Goal: Information Seeking & Learning: Learn about a topic

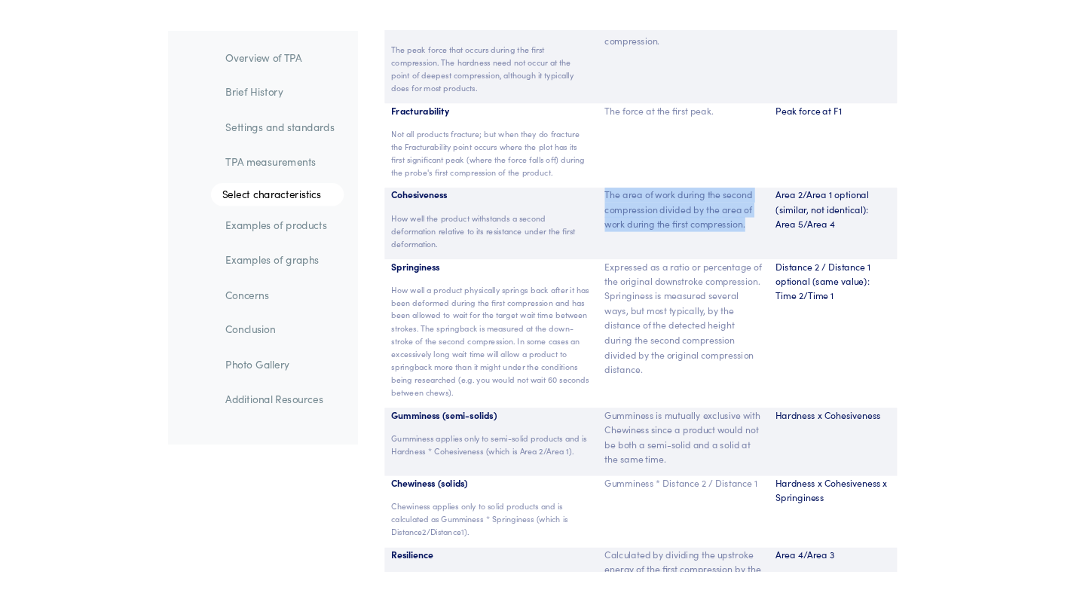
scroll to position [10203, 0]
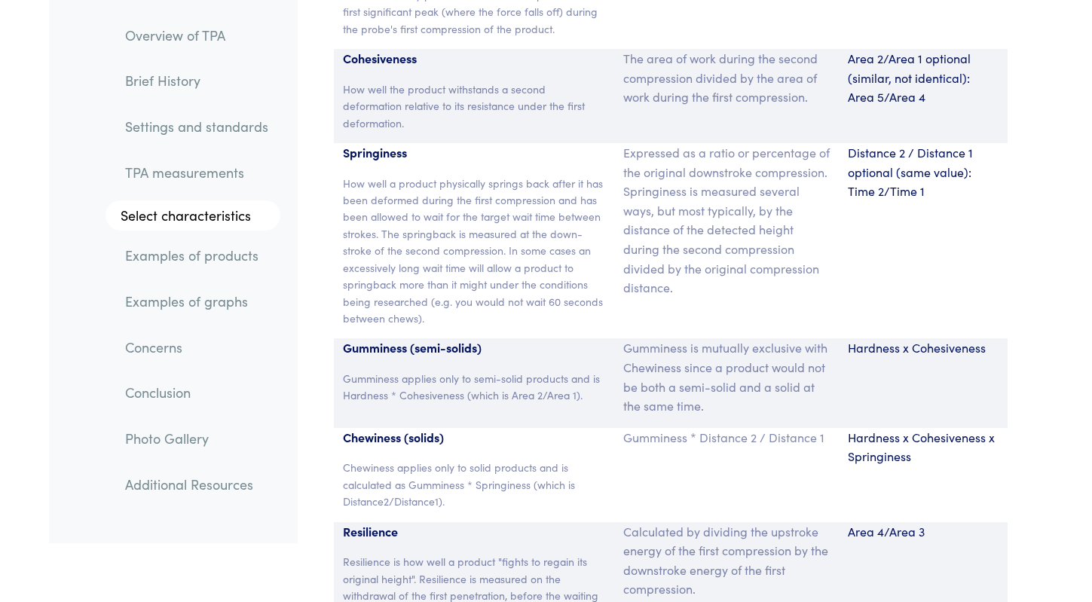
click at [865, 268] on div "Distance 2 / Distance 1 optional (same value): Time 2/Time 1" at bounding box center [923, 240] width 169 height 195
click at [849, 428] on p "Hardness x Cohesiveness x Springiness" at bounding box center [923, 447] width 151 height 38
click at [851, 286] on div "Distance 2 / Distance 1 optional (same value): Time 2/Time 1" at bounding box center [923, 240] width 169 height 195
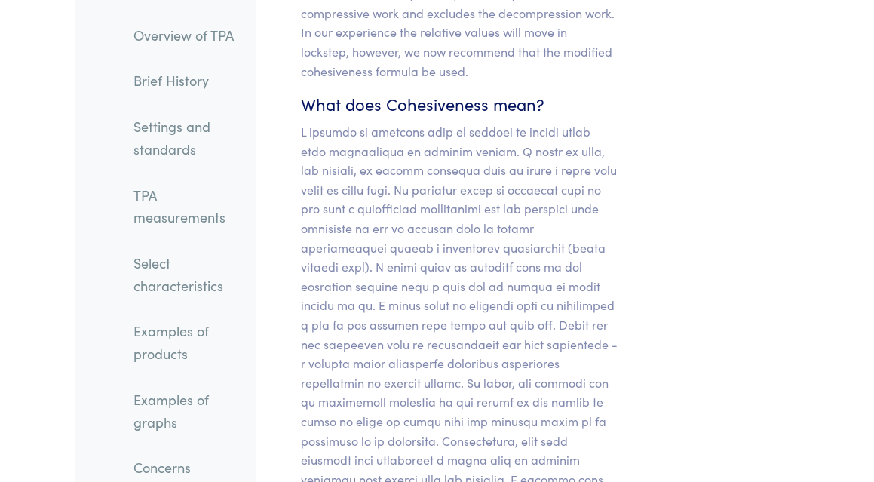
scroll to position [16845, 0]
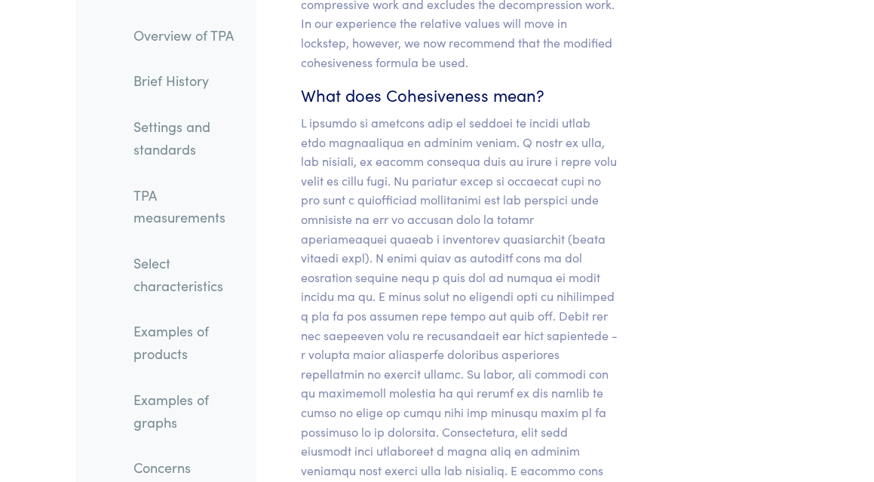
click at [550, 321] on p at bounding box center [460, 412] width 317 height 598
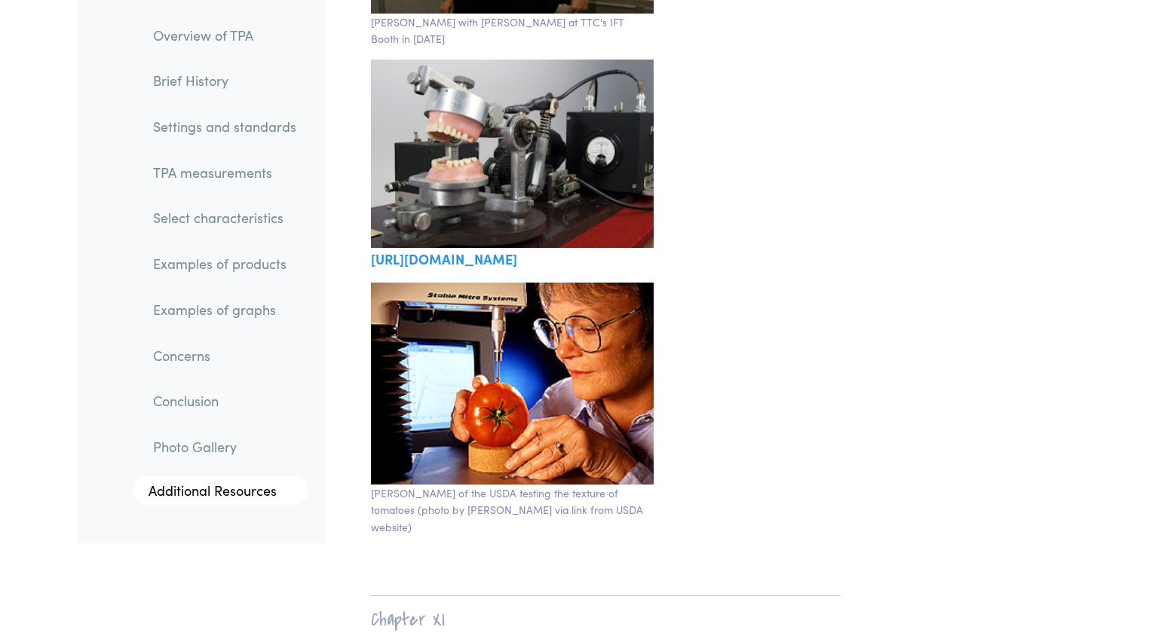
scroll to position [25892, 0]
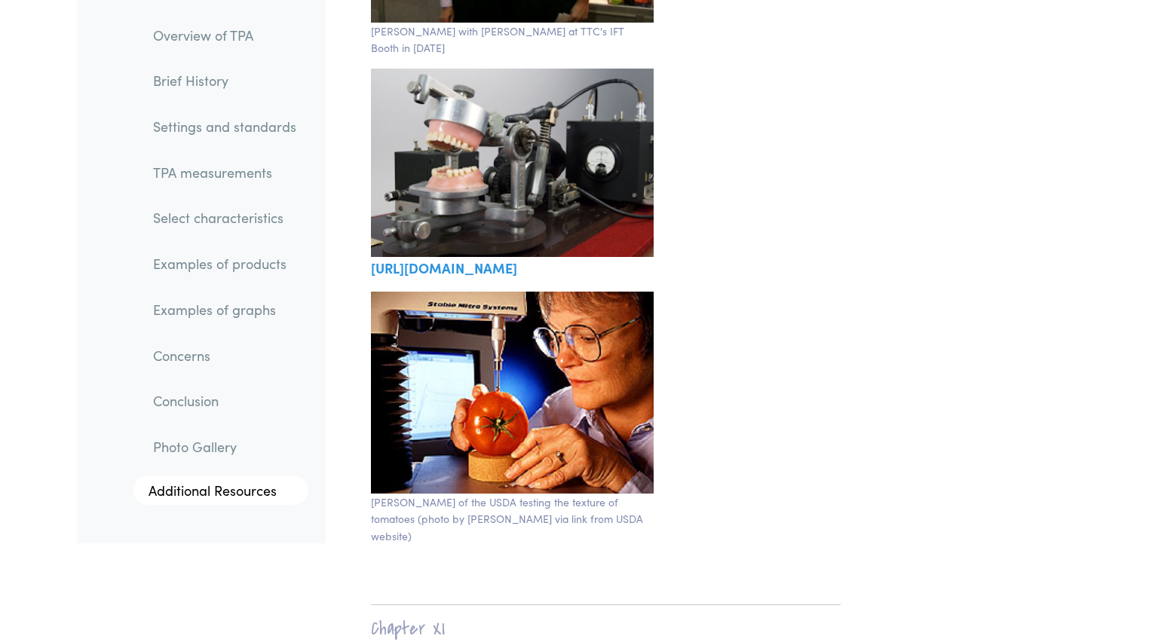
click at [246, 127] on link "Settings and standards" at bounding box center [224, 126] width 167 height 35
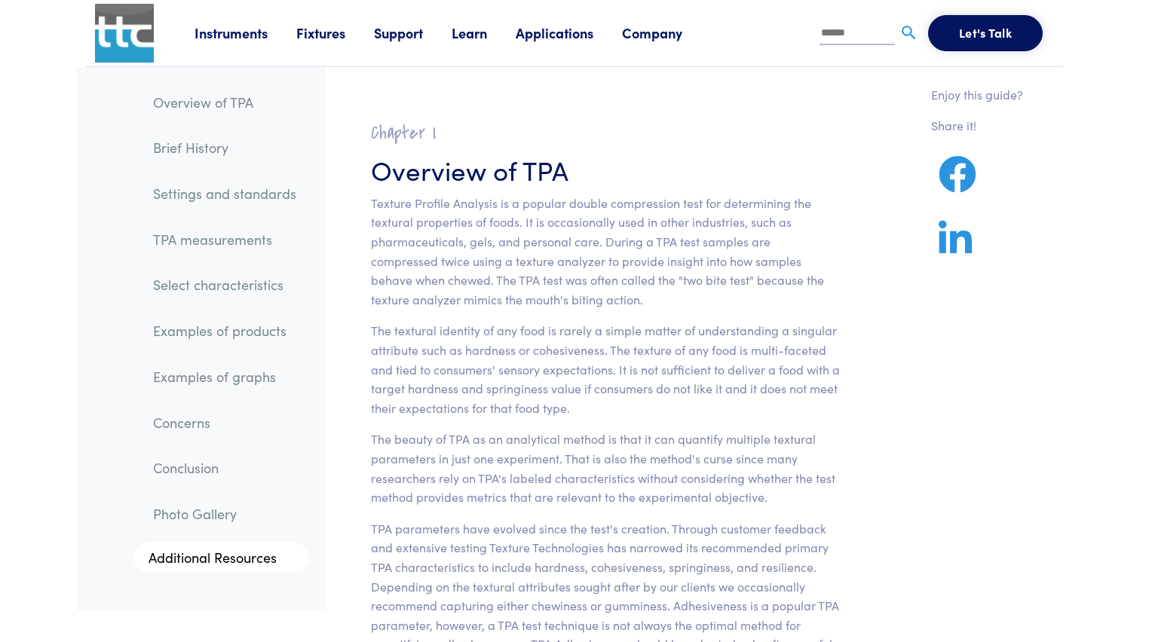
click at [540, 28] on link "Applications" at bounding box center [569, 32] width 106 height 19
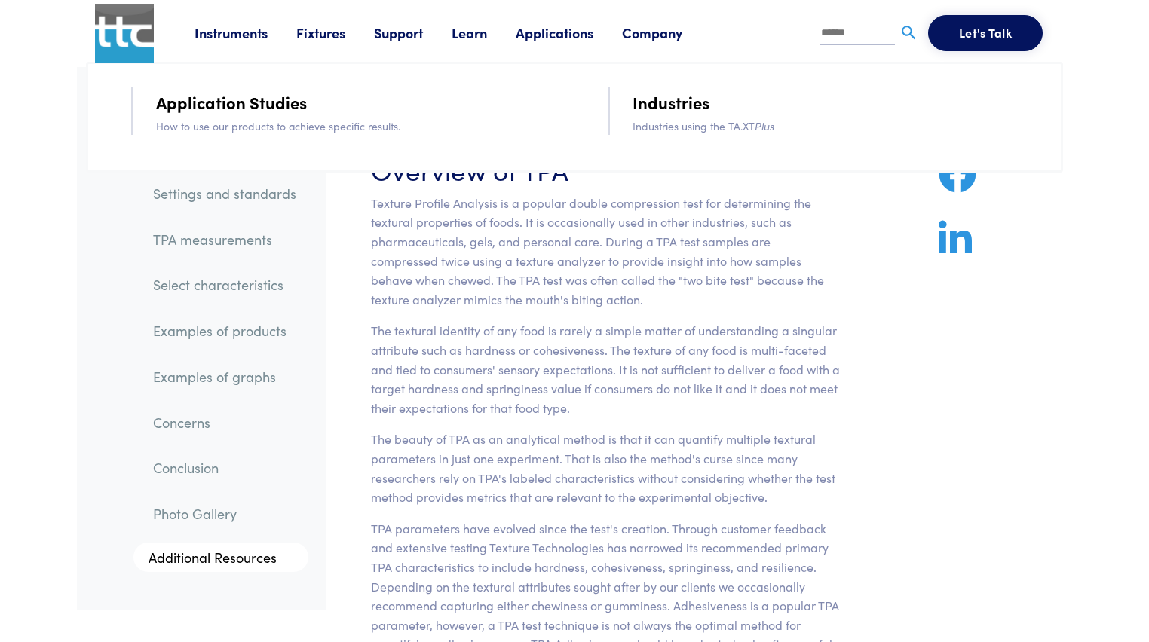
click at [270, 100] on link "Application Studies" at bounding box center [231, 102] width 151 height 26
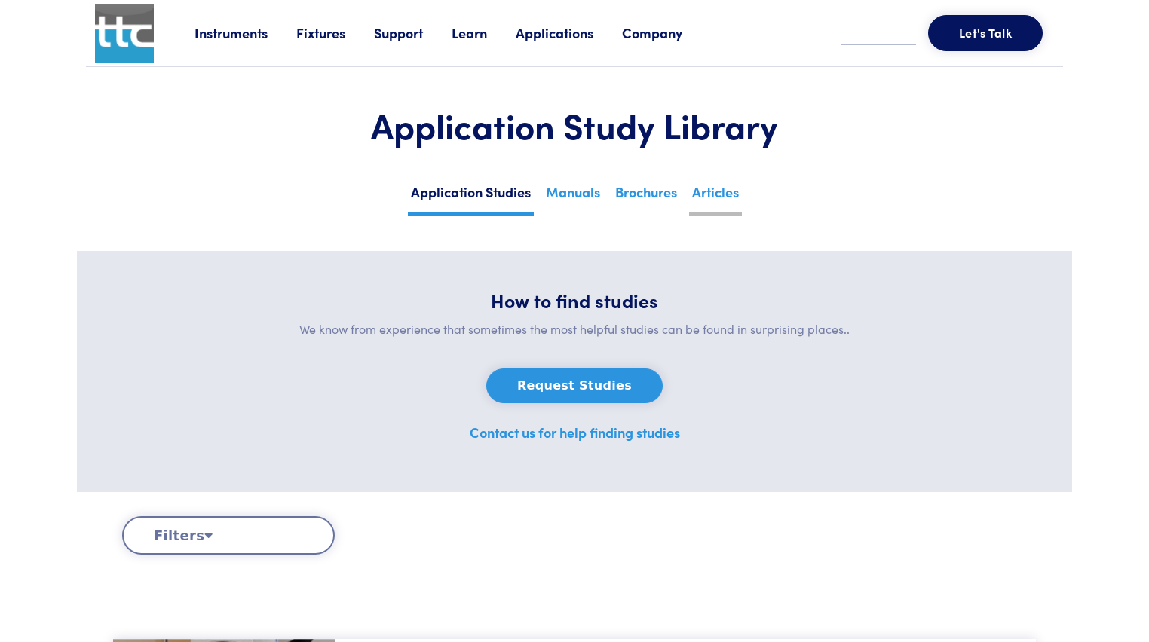
click at [705, 202] on link "Articles" at bounding box center [715, 197] width 53 height 37
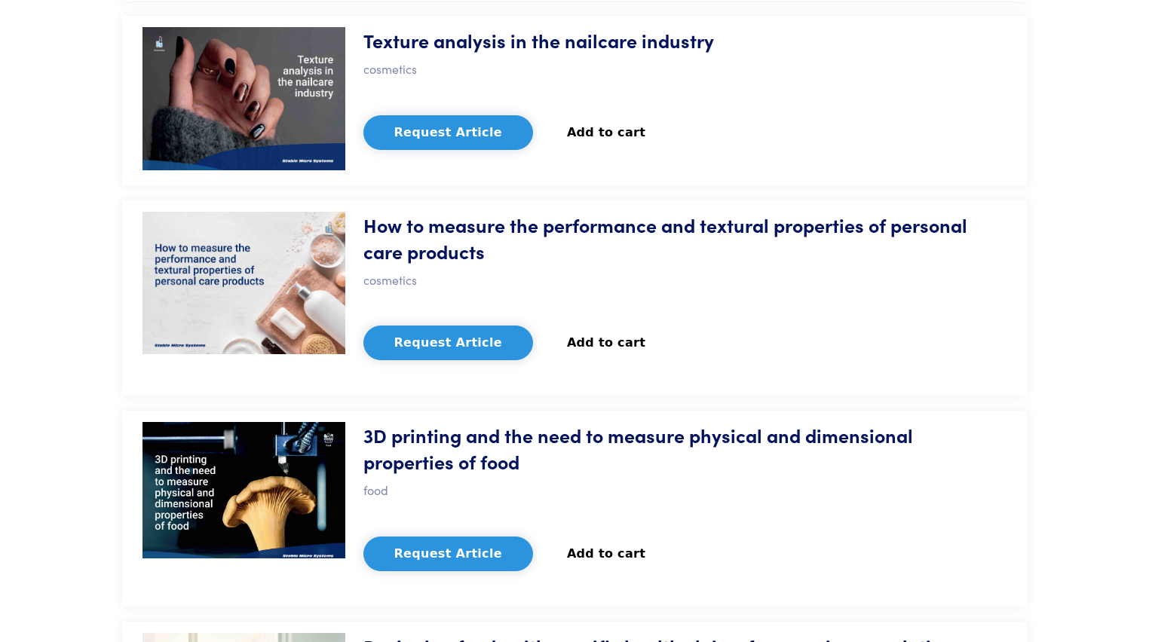
scroll to position [1327, 0]
